Goal: Check status: Verify the current state of an ongoing process or item

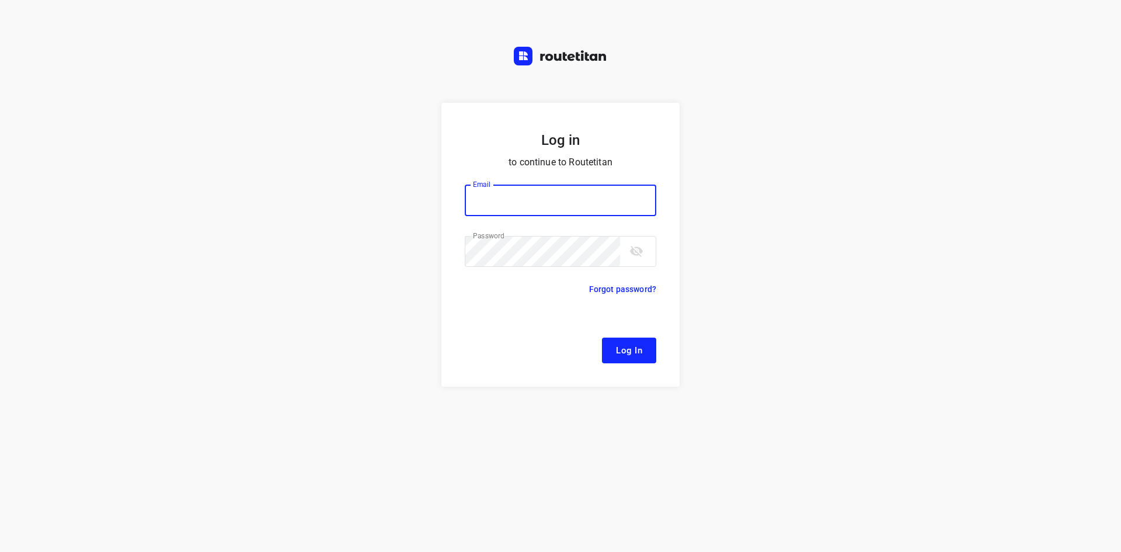
type input "[EMAIL_ADDRESS][DOMAIN_NAME]"
click at [627, 349] on span "Log In" at bounding box center [629, 350] width 26 height 15
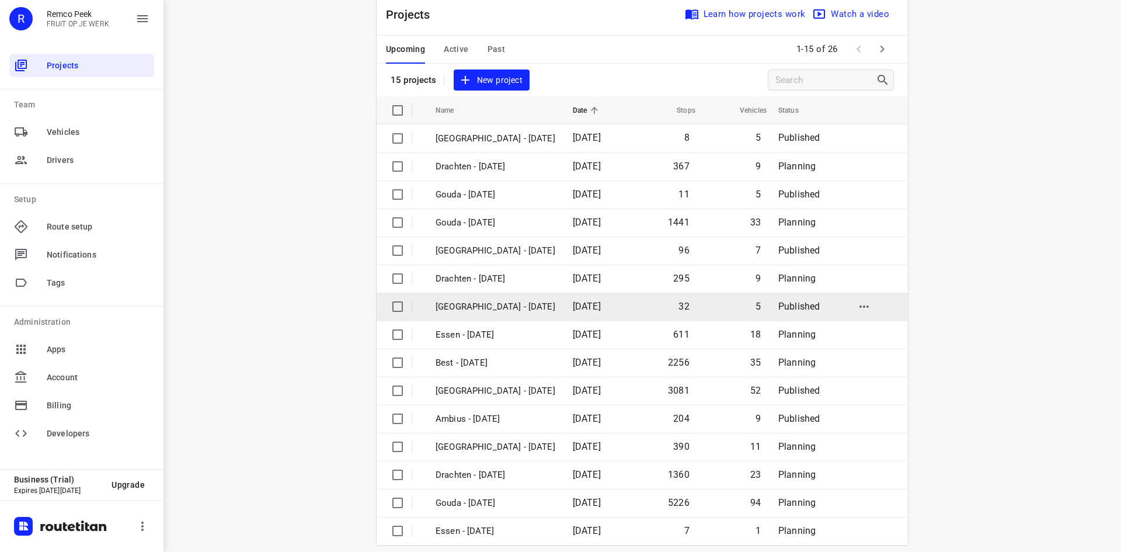
scroll to position [39, 0]
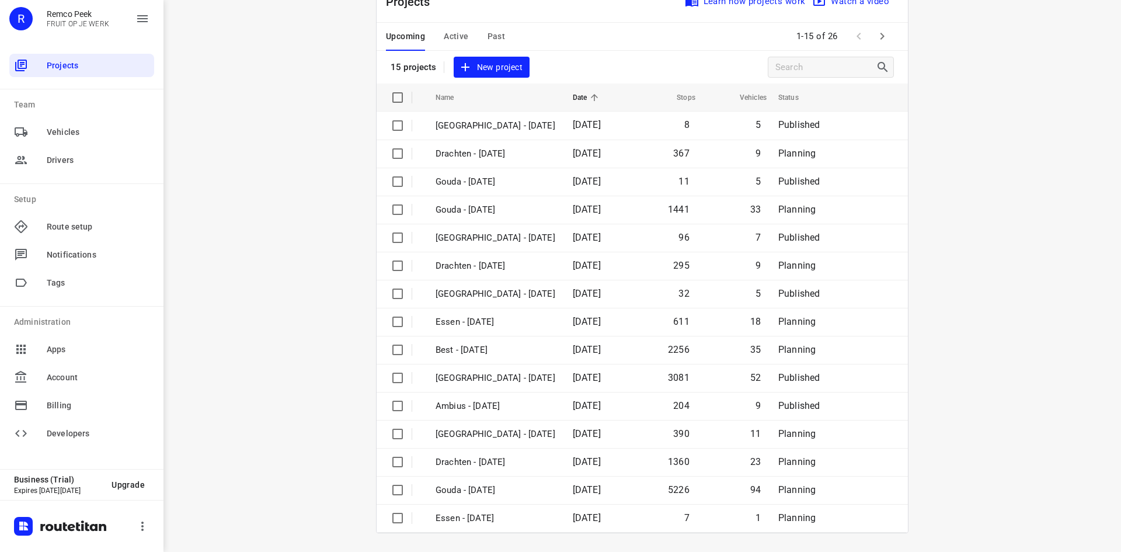
click at [881, 35] on icon "button" at bounding box center [883, 36] width 4 height 7
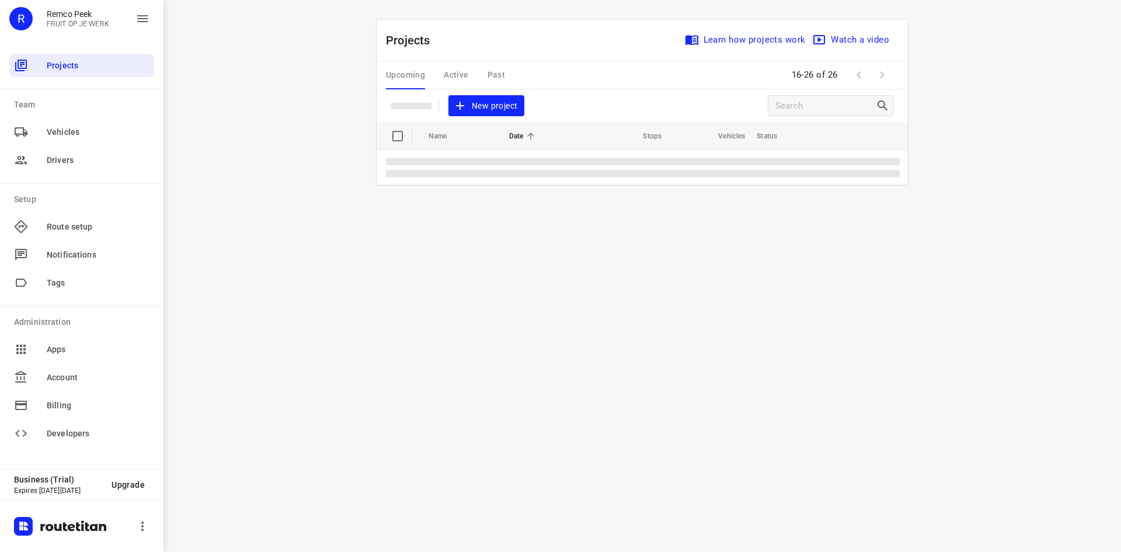
scroll to position [0, 0]
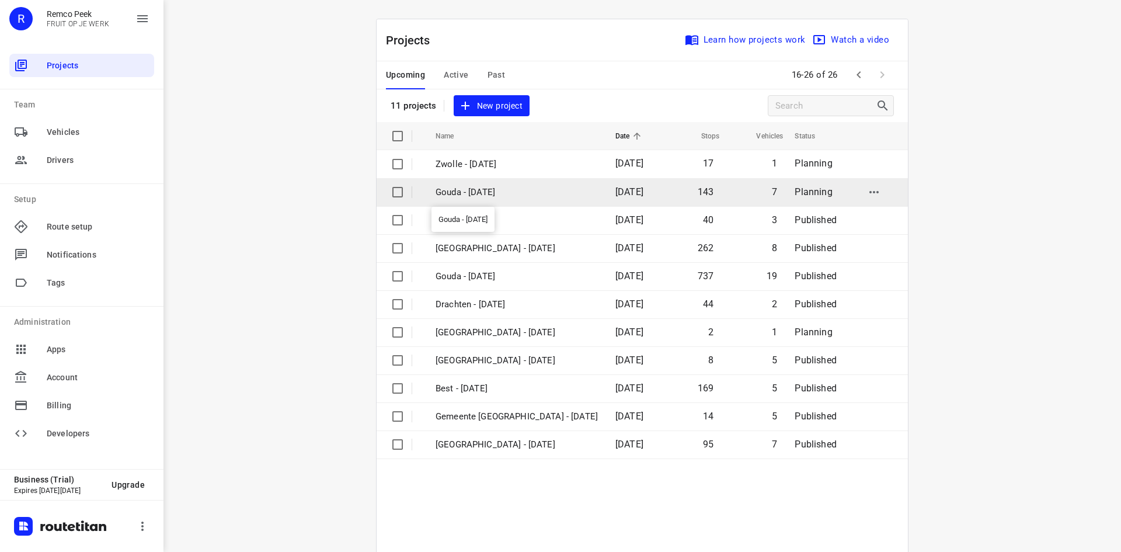
click at [492, 197] on p "Gouda - [DATE]" at bounding box center [517, 192] width 162 height 13
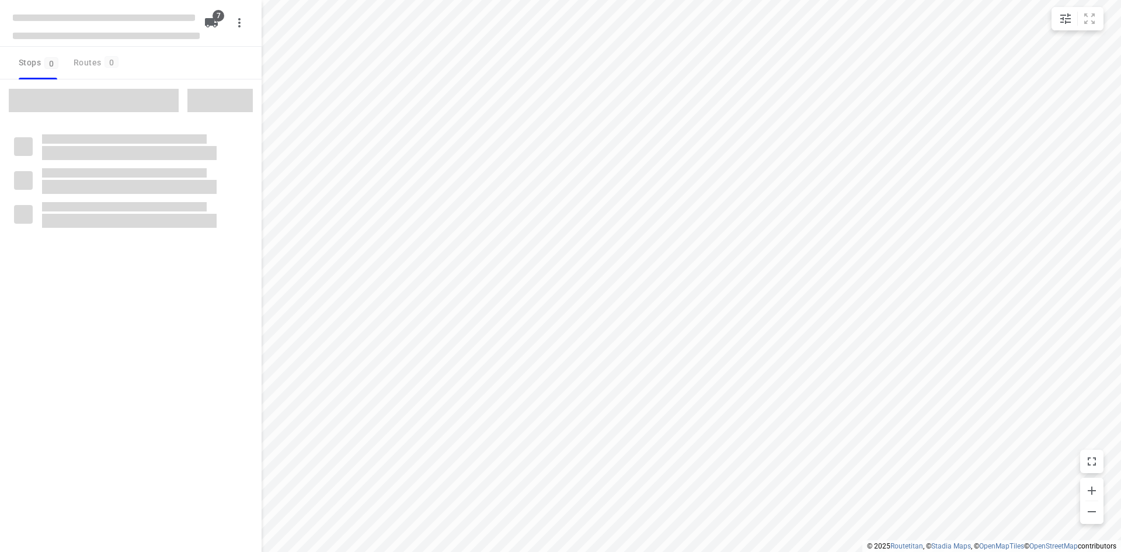
checkbox input "true"
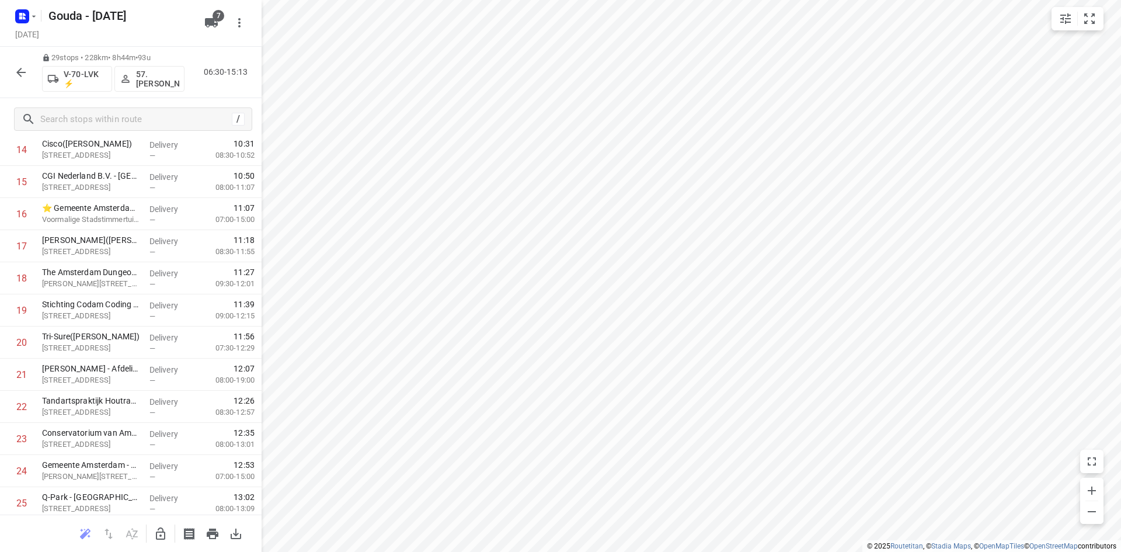
scroll to position [648, 0]
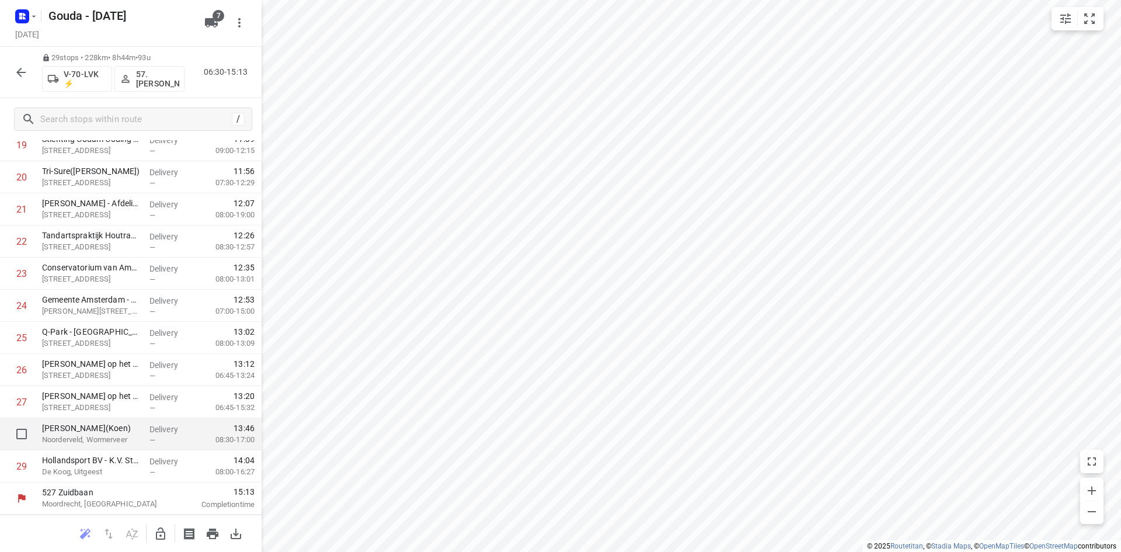
click at [86, 429] on p "[PERSON_NAME](Koen)" at bounding box center [91, 428] width 98 height 12
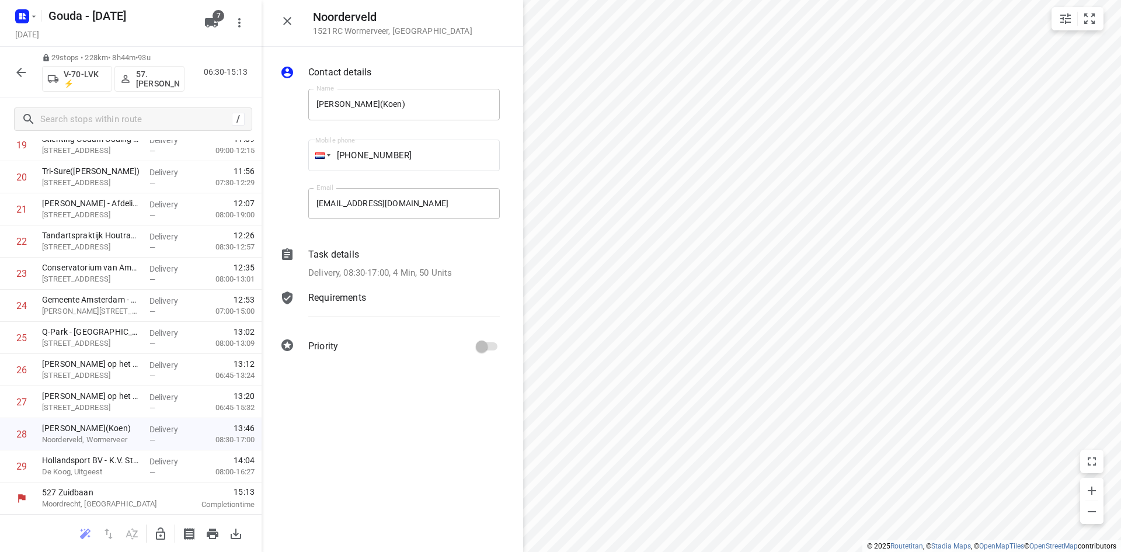
click at [369, 269] on p "Delivery, 08:30-17:00, 4 Min, 50 Units" at bounding box center [380, 272] width 144 height 13
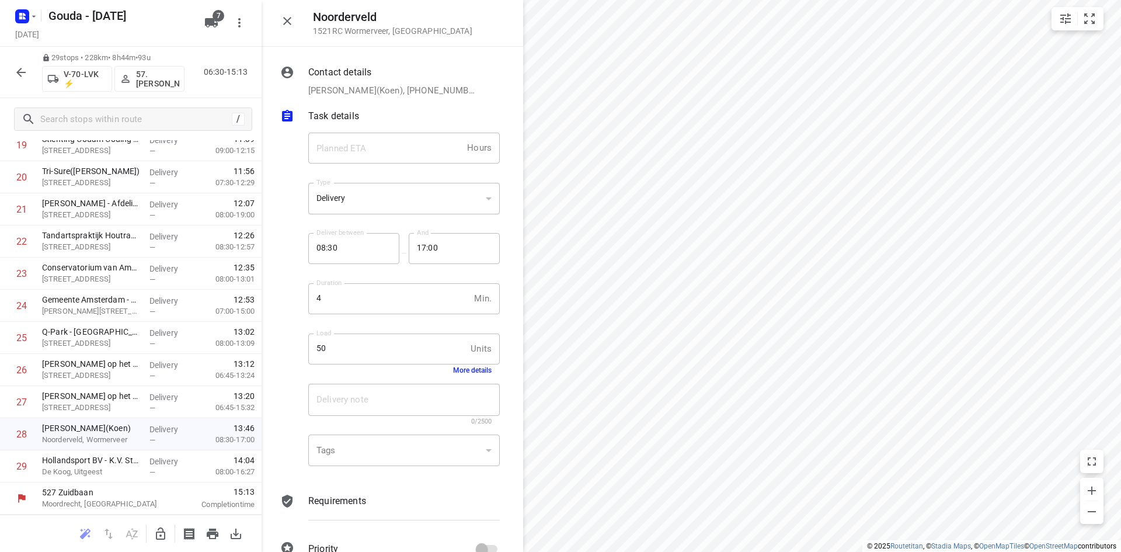
click at [463, 370] on button "More details" at bounding box center [472, 370] width 39 height 8
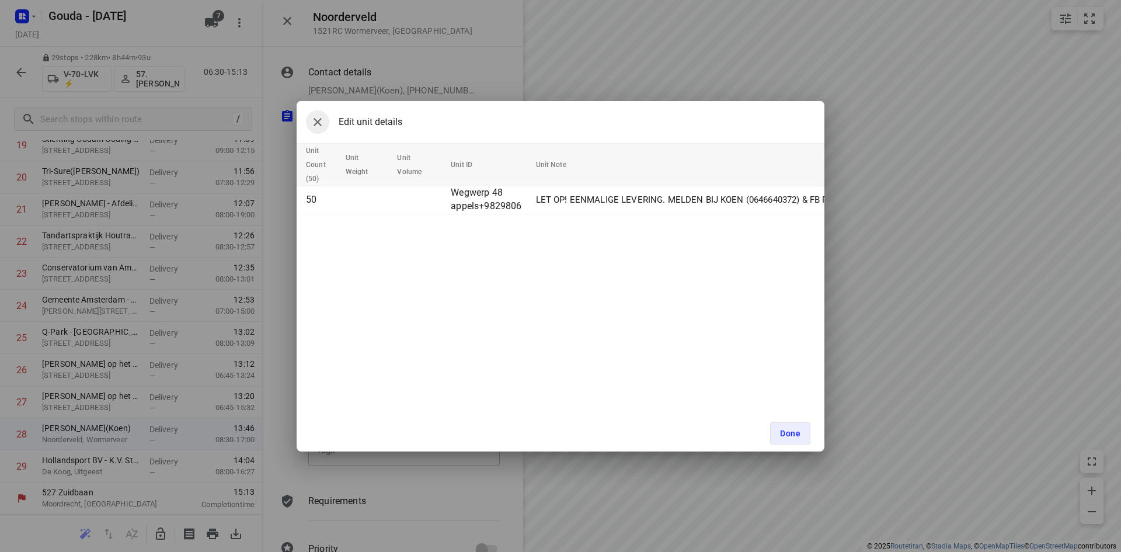
click at [317, 120] on icon "button" at bounding box center [318, 122] width 14 height 14
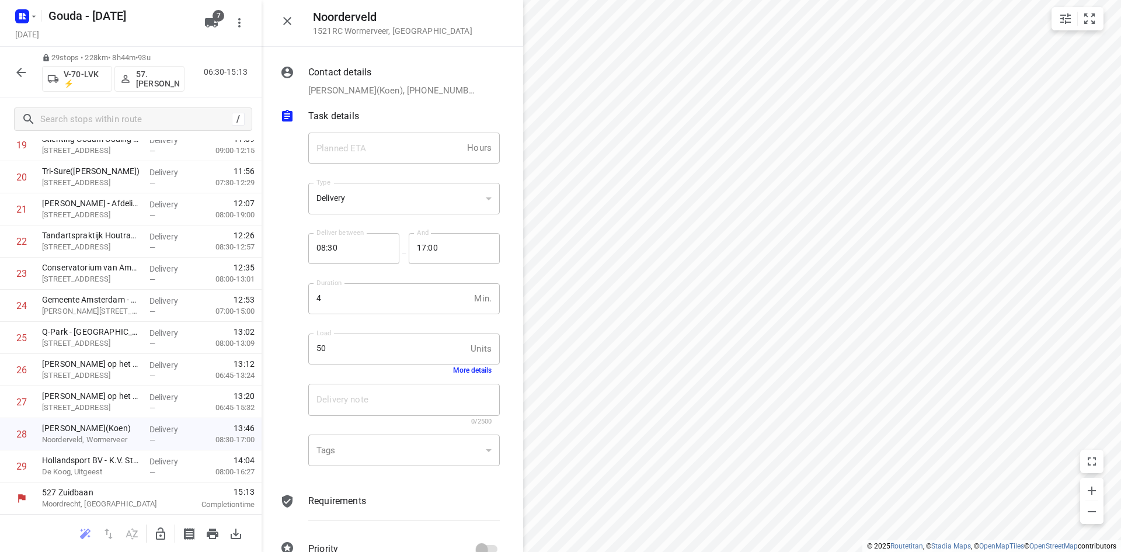
click at [293, 14] on icon "button" at bounding box center [287, 21] width 14 height 14
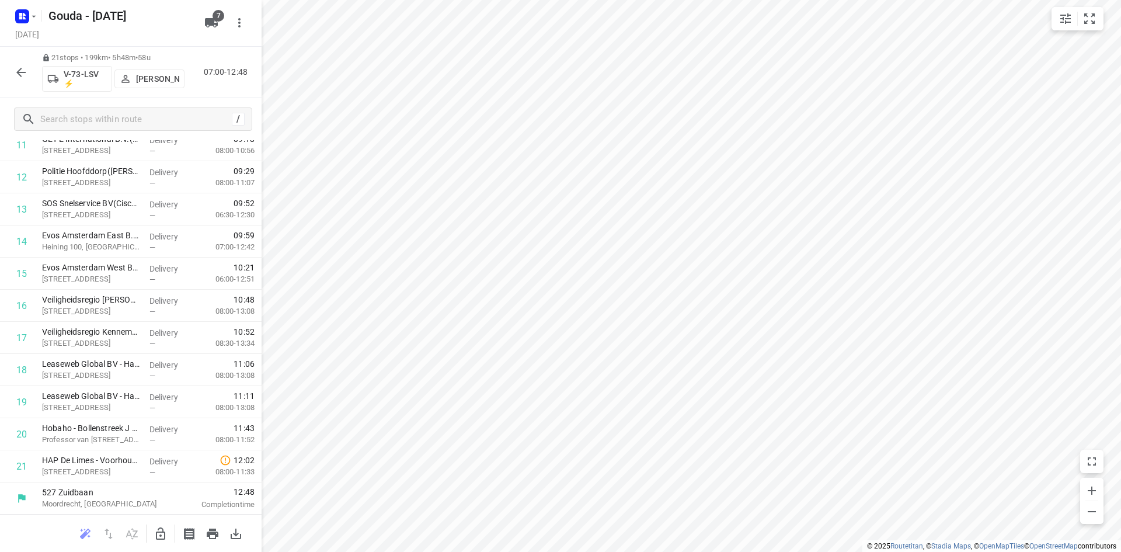
scroll to position [166, 0]
drag, startPoint x: 89, startPoint y: 55, endPoint x: 112, endPoint y: 55, distance: 22.8
click at [112, 55] on p "14 stops • 131km • 4h17m • 27u" at bounding box center [113, 58] width 143 height 11
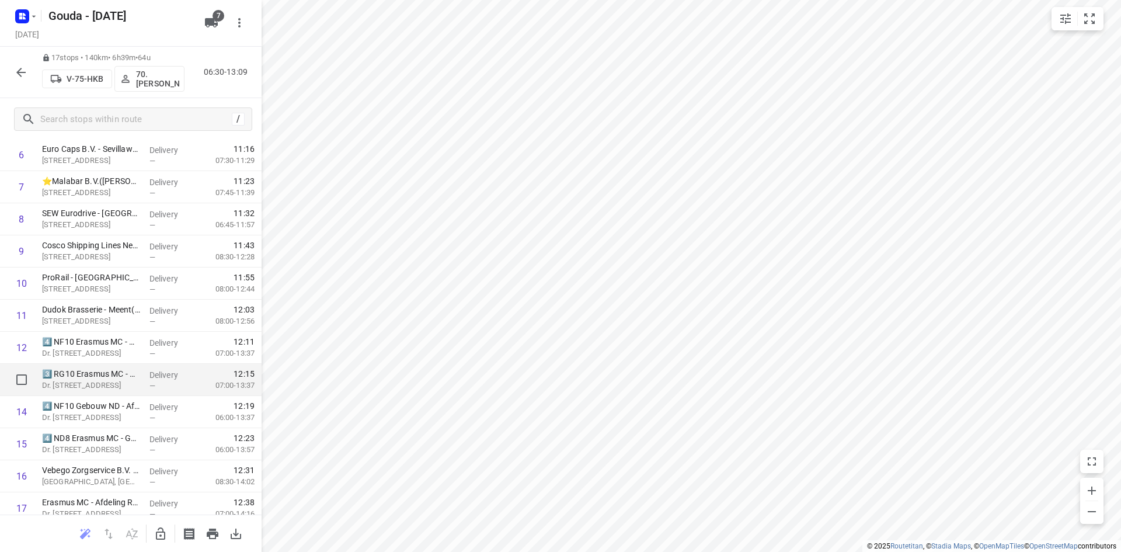
scroll to position [262, 0]
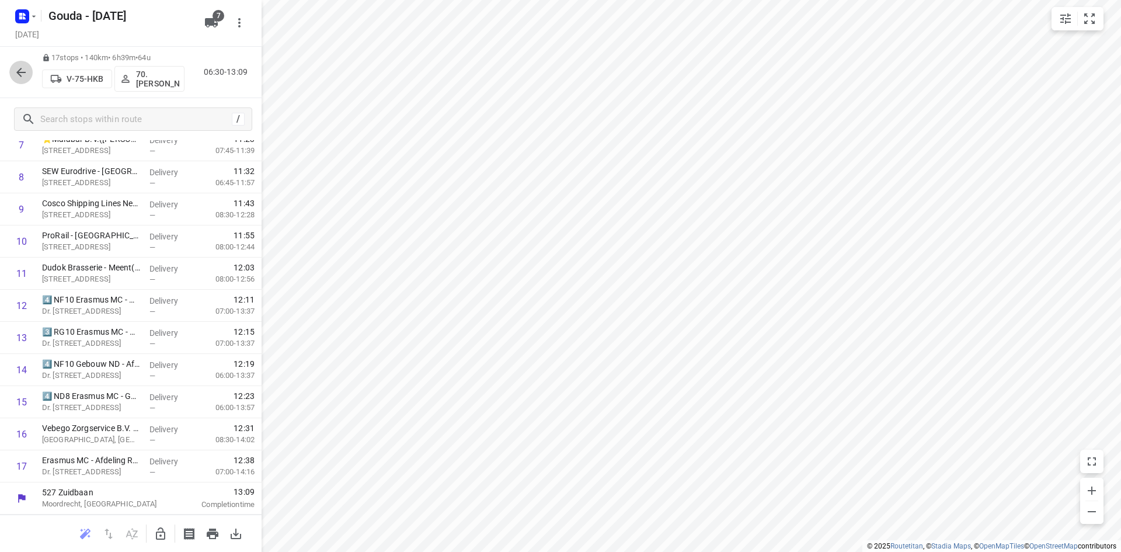
click at [19, 69] on icon "button" at bounding box center [21, 72] width 14 height 14
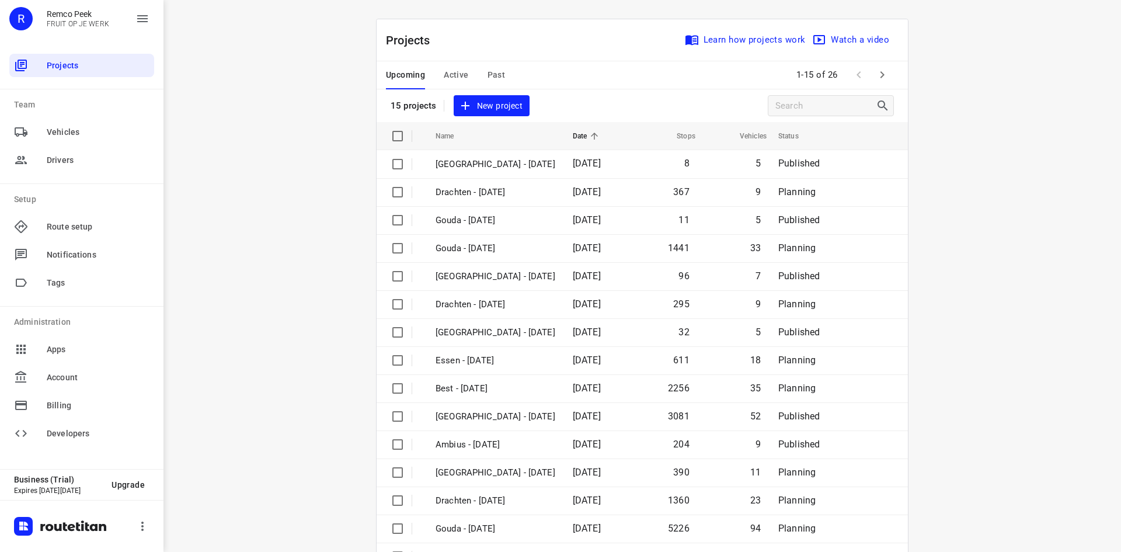
click at [489, 79] on span "Past" at bounding box center [497, 75] width 18 height 15
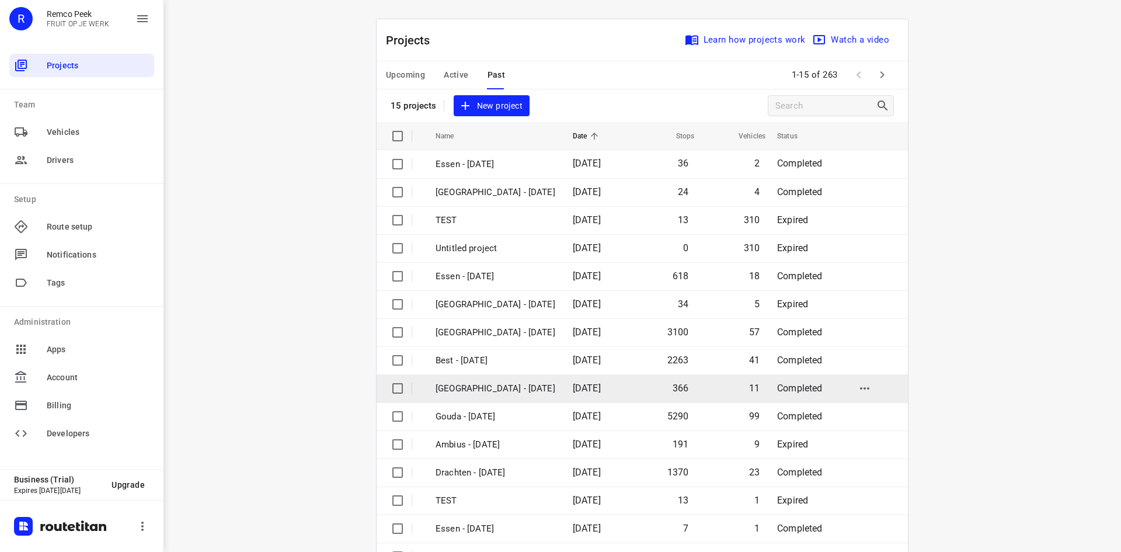
scroll to position [39, 0]
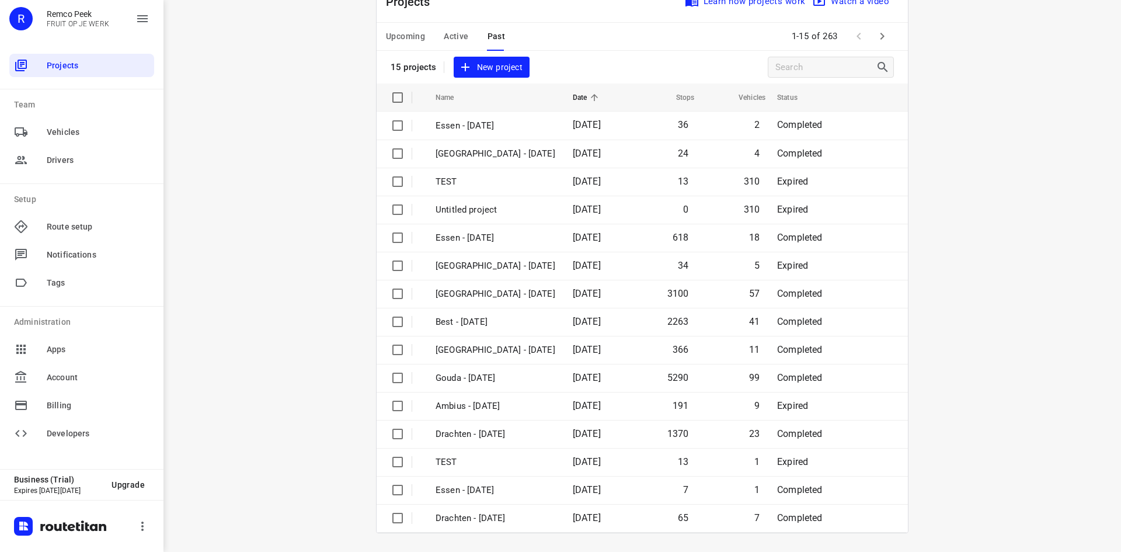
click at [881, 38] on icon "button" at bounding box center [883, 36] width 4 height 7
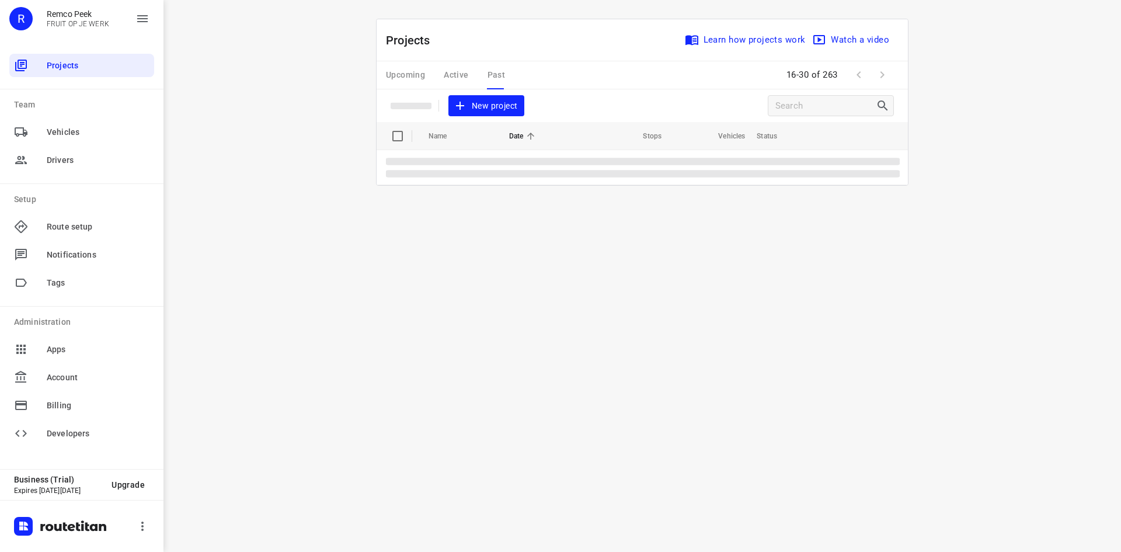
scroll to position [0, 0]
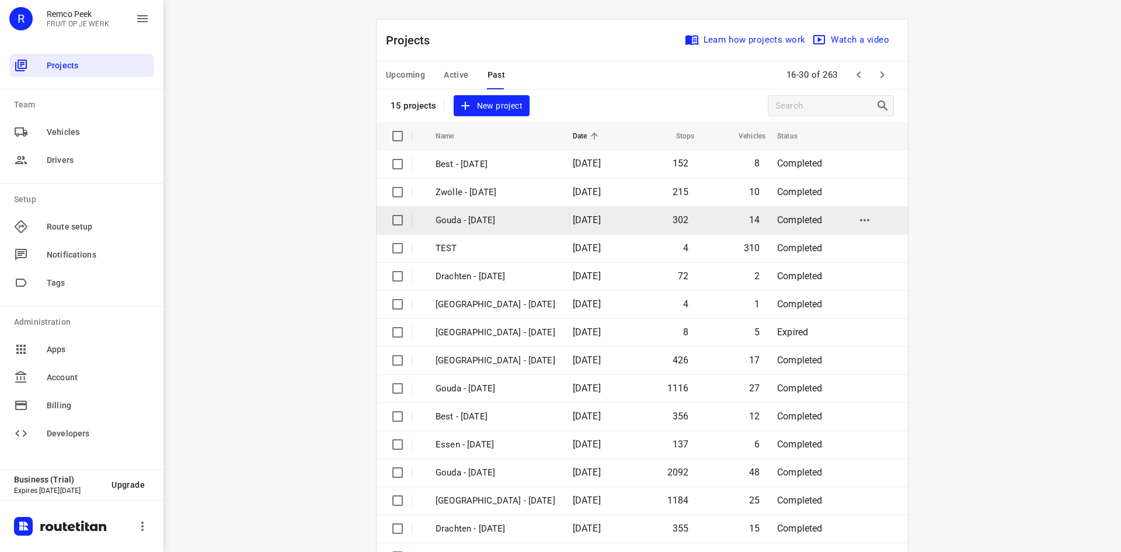
click at [488, 221] on p "Gouda - [DATE]" at bounding box center [496, 220] width 120 height 13
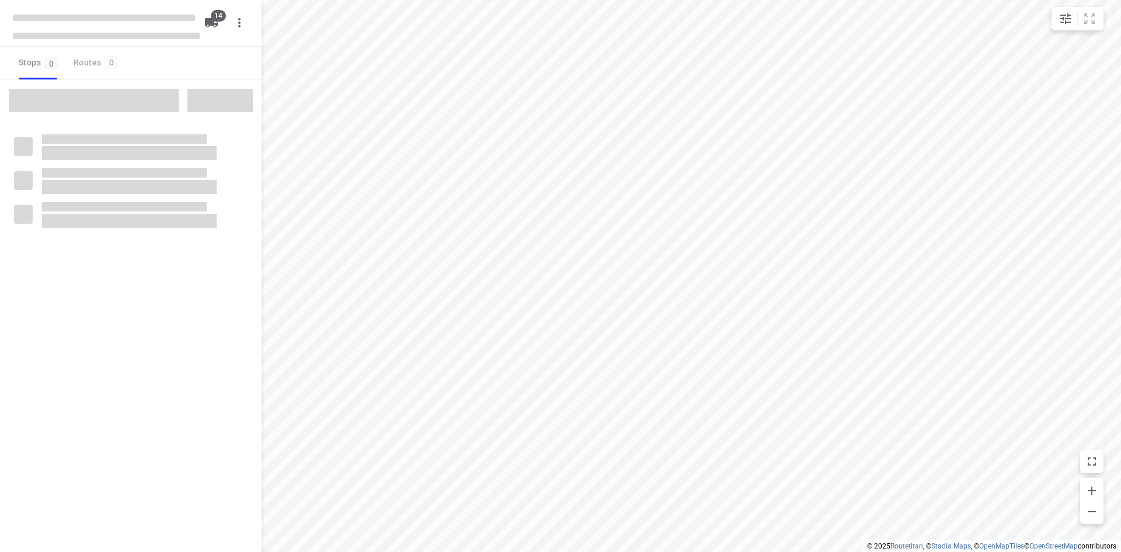
checkbox input "true"
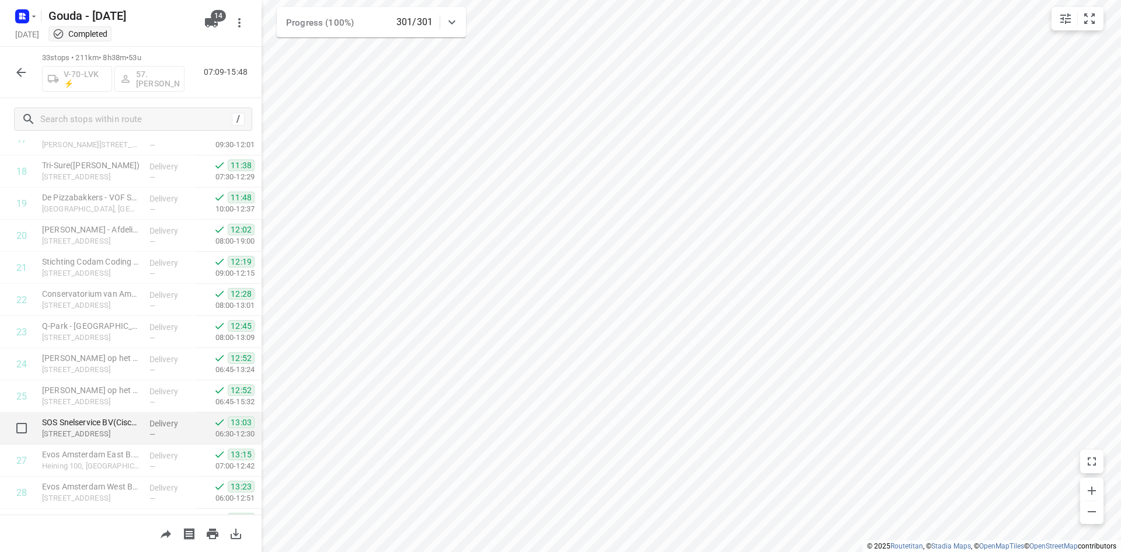
scroll to position [642, 0]
